Goal: Task Accomplishment & Management: Use online tool/utility

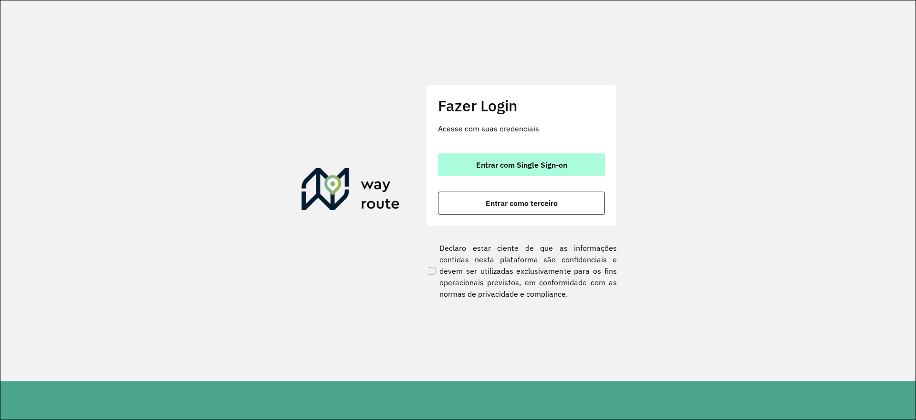
click at [483, 167] on span "Entrar com Single Sign-on" at bounding box center [521, 165] width 91 height 8
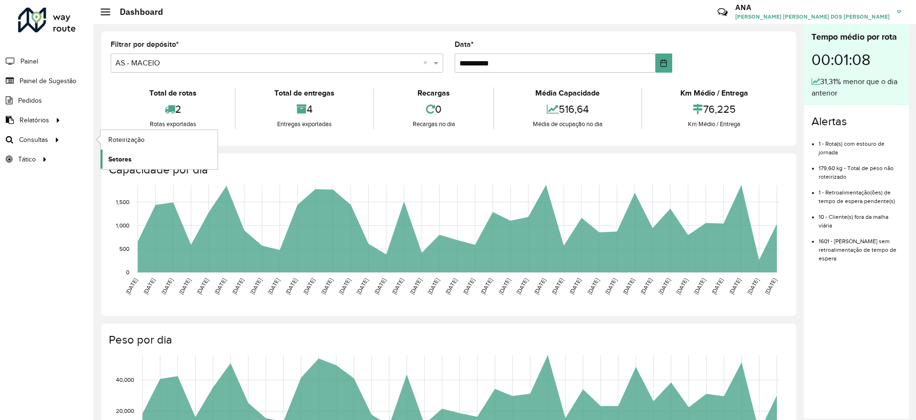
click at [137, 157] on link "Setores" at bounding box center [159, 158] width 117 height 19
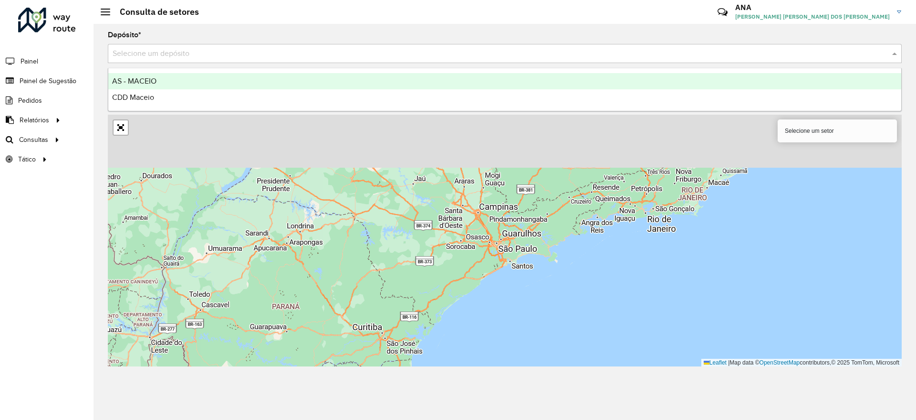
click at [178, 51] on input "text" at bounding box center [496, 53] width 766 height 11
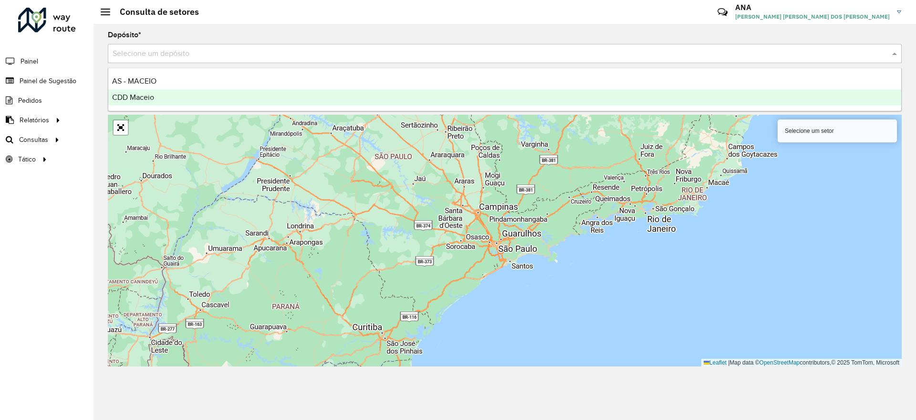
click at [170, 101] on div "CDD Maceio" at bounding box center [504, 97] width 793 height 16
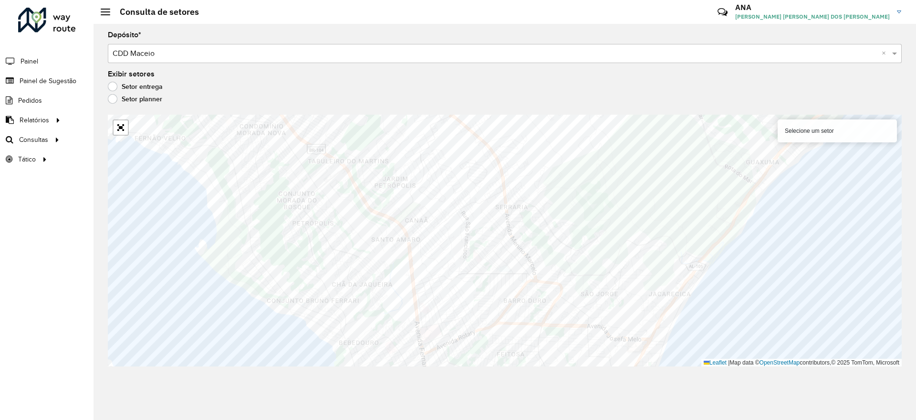
click at [297, 83] on div "Setor entrega" at bounding box center [505, 88] width 794 height 11
click at [111, 141] on span "Roteirização" at bounding box center [127, 140] width 39 height 10
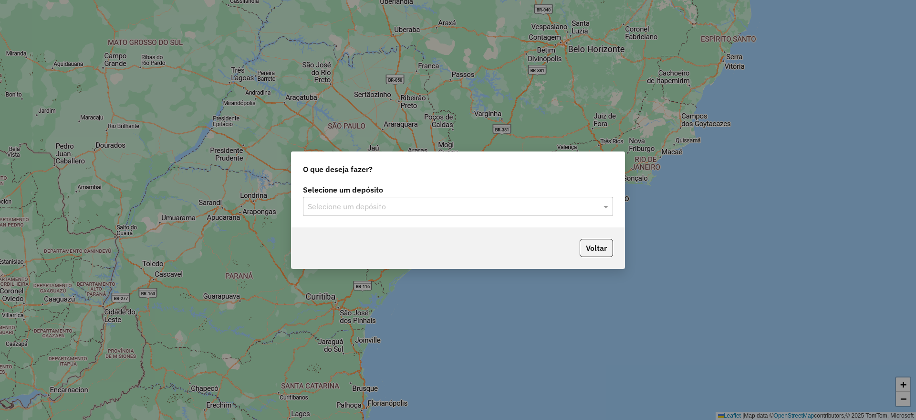
click at [494, 197] on div "Selecione um depósito" at bounding box center [458, 206] width 310 height 19
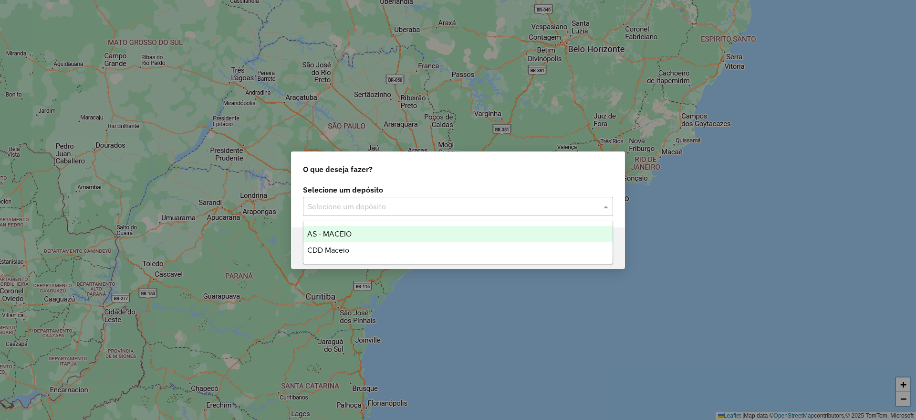
click at [403, 246] on div "CDD Maceio" at bounding box center [458, 250] width 309 height 16
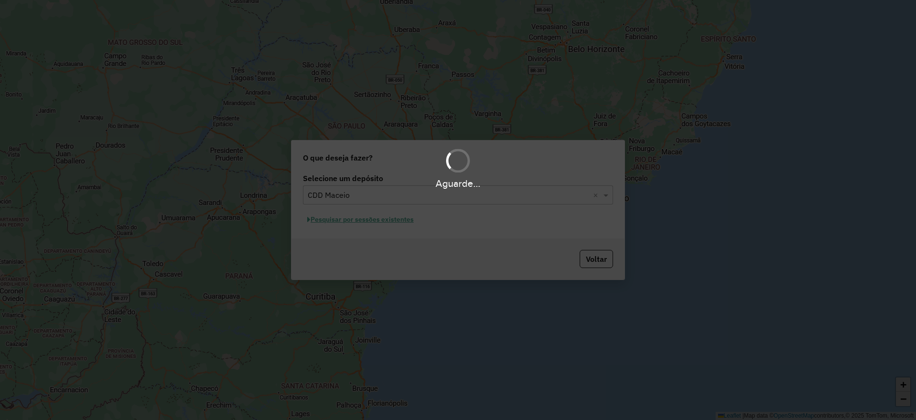
click at [388, 219] on div "Aguarde..." at bounding box center [458, 210] width 916 height 420
click at [389, 219] on div "Aguarde..." at bounding box center [458, 210] width 916 height 420
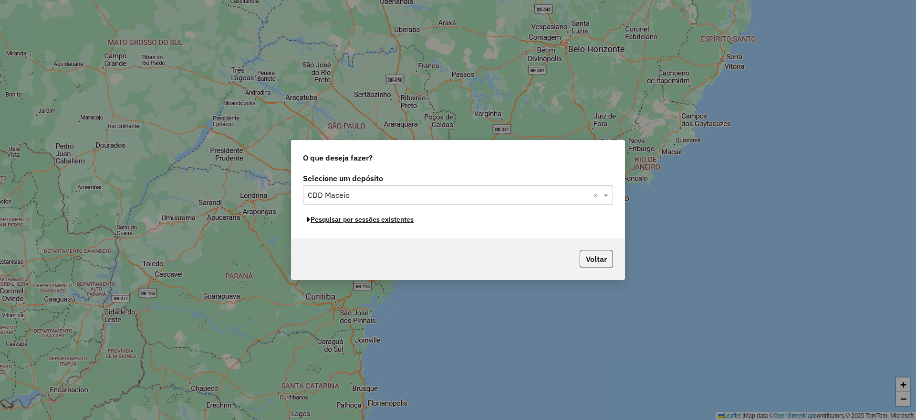
click at [389, 219] on button "Pesquisar por sessões existentes" at bounding box center [360, 219] width 115 height 15
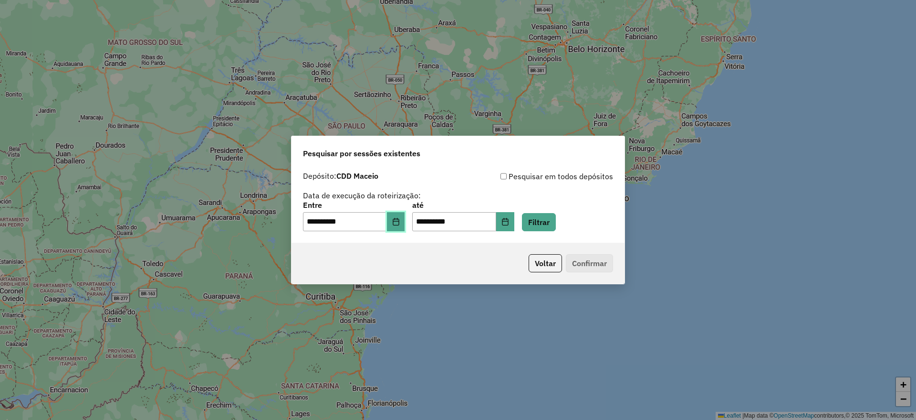
click at [399, 222] on icon "Choose Date" at bounding box center [396, 222] width 6 height 8
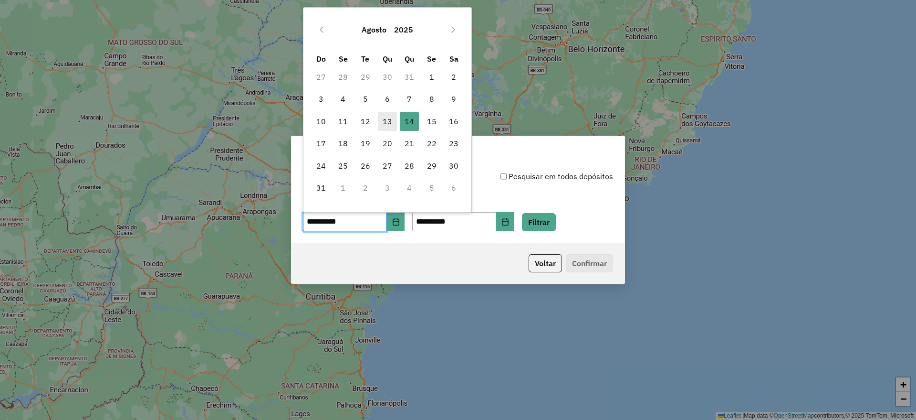
click at [385, 119] on span "13" at bounding box center [387, 121] width 19 height 19
type input "**********"
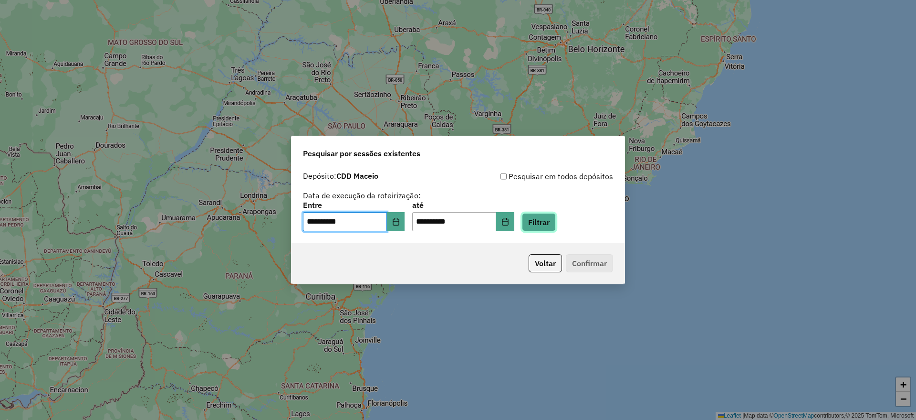
click at [551, 215] on button "Filtrar" at bounding box center [539, 222] width 34 height 18
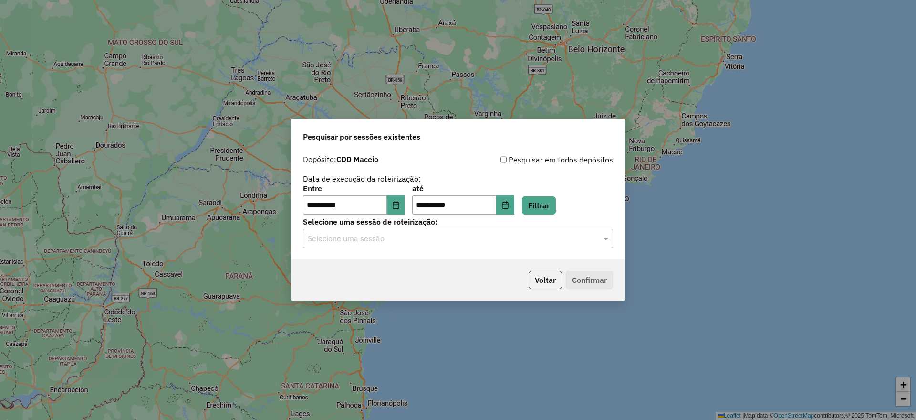
click at [369, 236] on input "text" at bounding box center [449, 238] width 282 height 11
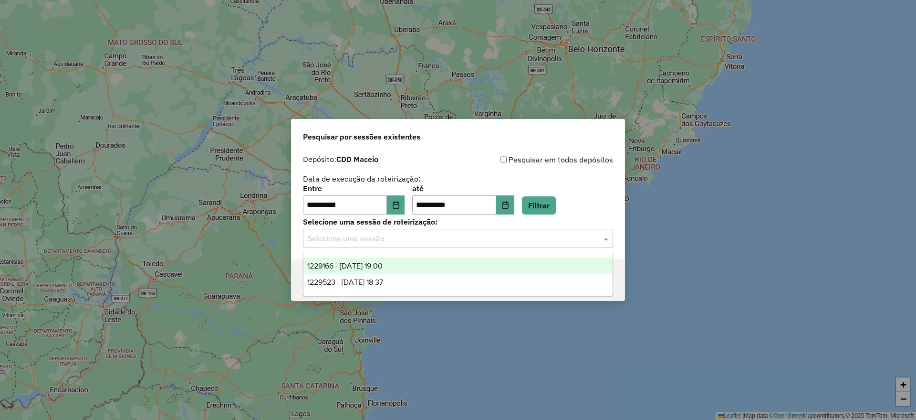
click at [377, 266] on span "1229166 - 13/08/2025 19:00" at bounding box center [344, 266] width 75 height 8
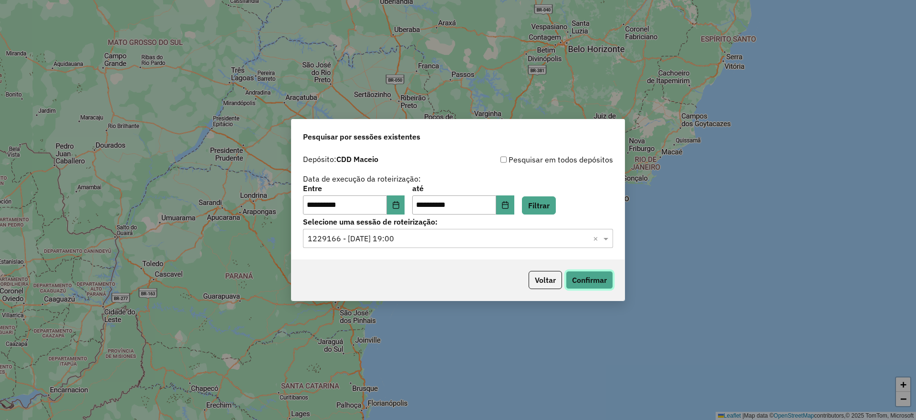
click at [590, 278] on button "Confirmar" at bounding box center [589, 280] width 47 height 18
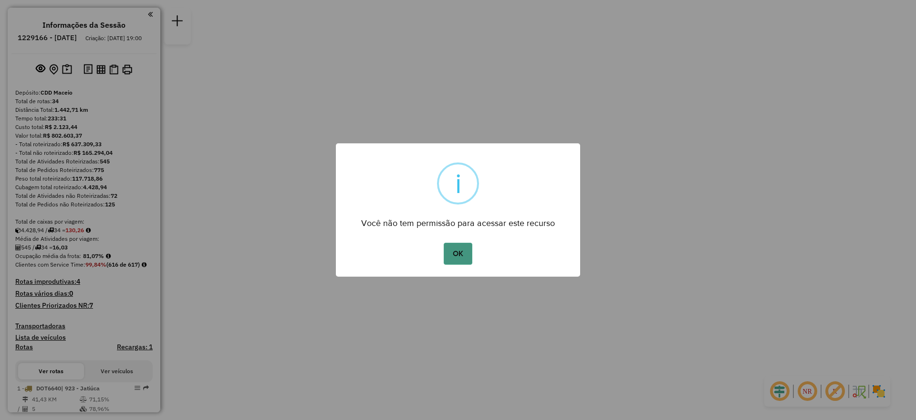
drag, startPoint x: 895, startPoint y: 4, endPoint x: 460, endPoint y: 251, distance: 500.1
click at [460, 251] on button "OK" at bounding box center [458, 253] width 28 height 22
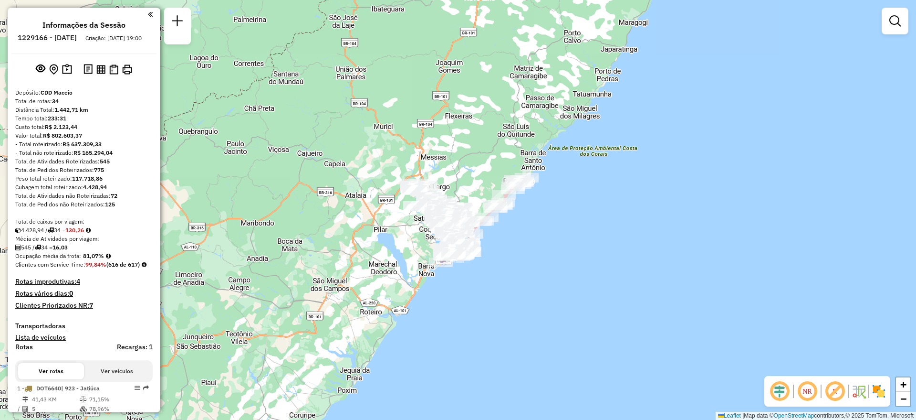
scroll to position [621, 0]
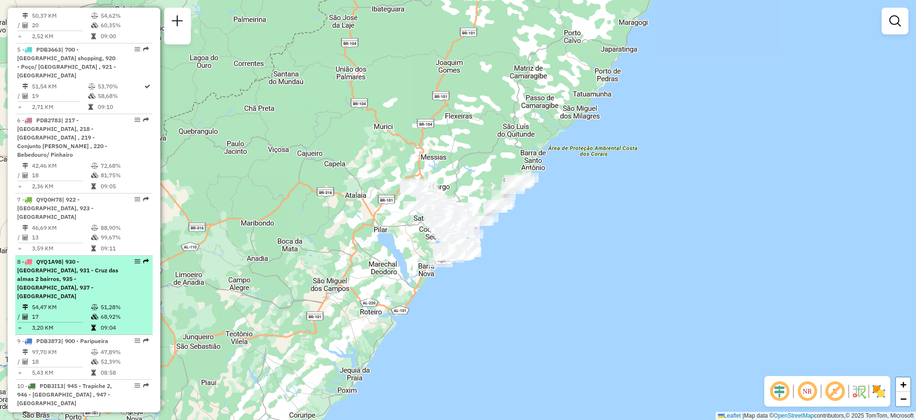
drag, startPoint x: 131, startPoint y: 210, endPoint x: 136, endPoint y: 211, distance: 5.4
select select "**********"
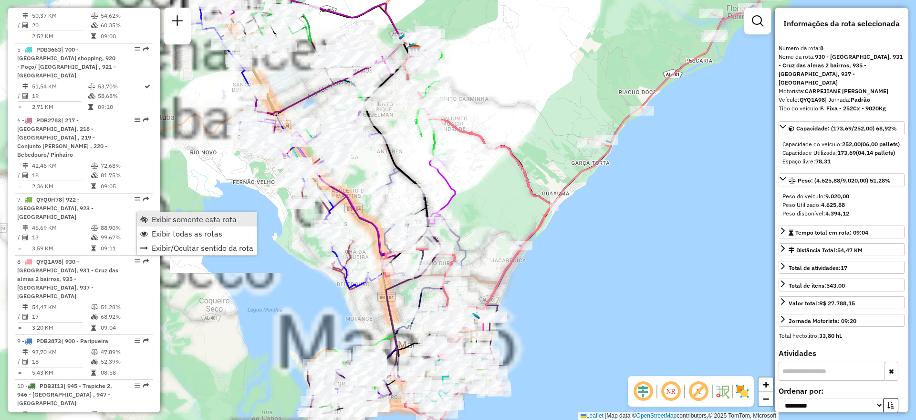
click at [150, 221] on link "Exibir somente esta rota" at bounding box center [197, 219] width 120 height 14
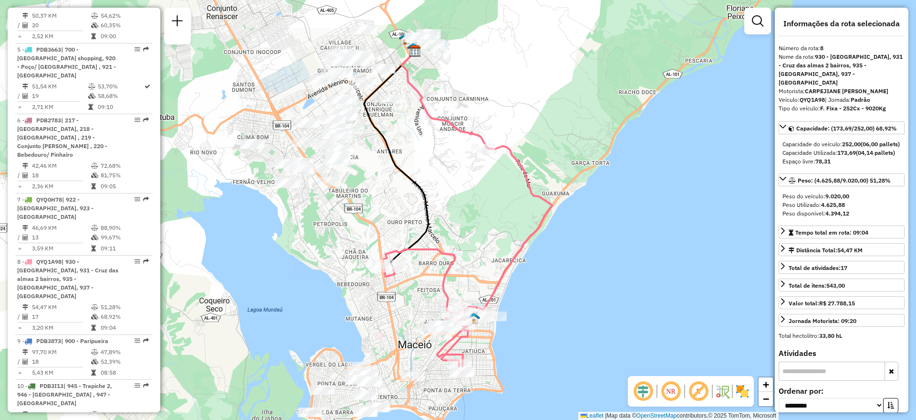
click at [681, 389] on em at bounding box center [671, 390] width 23 height 23
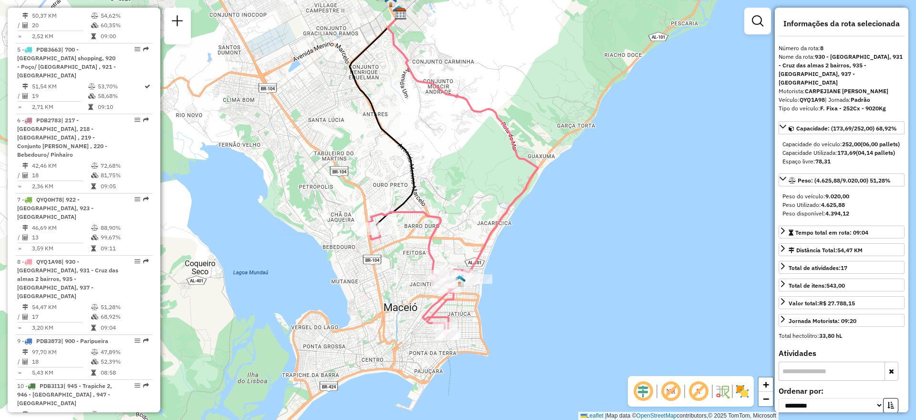
drag, startPoint x: 574, startPoint y: 335, endPoint x: 559, endPoint y: 296, distance: 40.9
click at [559, 296] on div "Janela de atendimento Grade de atendimento Capacidade Transportadoras Veículos …" at bounding box center [458, 210] width 916 height 420
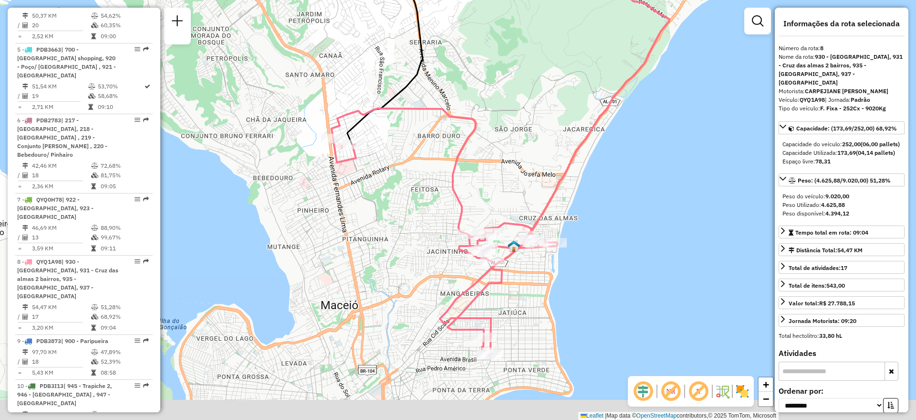
drag, startPoint x: 560, startPoint y: 238, endPoint x: 566, endPoint y: 166, distance: 72.3
click at [566, 166] on icon at bounding box center [595, 66] width 150 height 361
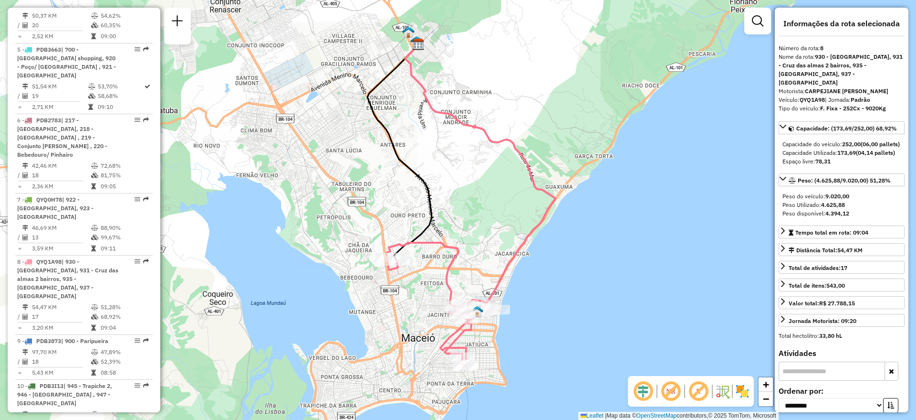
drag, startPoint x: 625, startPoint y: 296, endPoint x: 562, endPoint y: 320, distance: 67.8
click at [562, 320] on div "Janela de atendimento Grade de atendimento Capacidade Transportadoras Veículos …" at bounding box center [458, 210] width 916 height 420
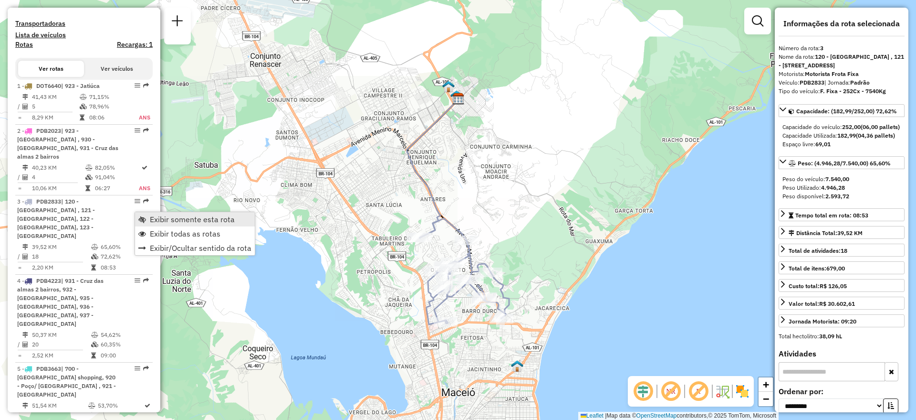
click at [169, 220] on span "Exibir somente esta rota" at bounding box center [192, 219] width 85 height 8
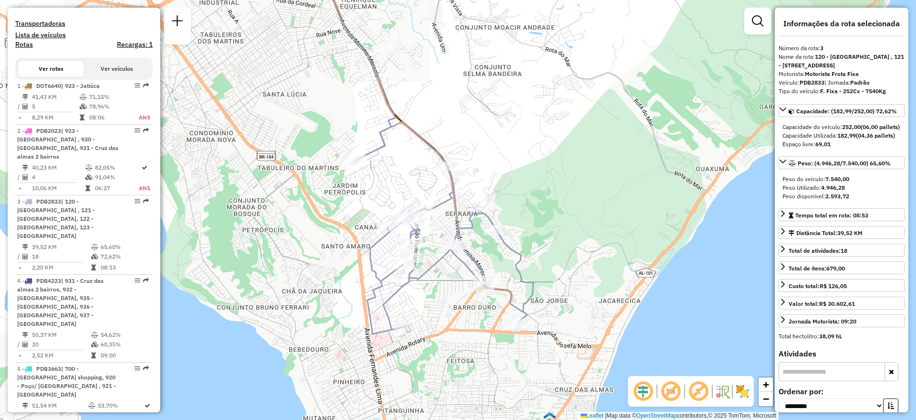
click at [850, 44] on div "Número da rota: 3" at bounding box center [842, 48] width 126 height 9
